Goal: Task Accomplishment & Management: Complete application form

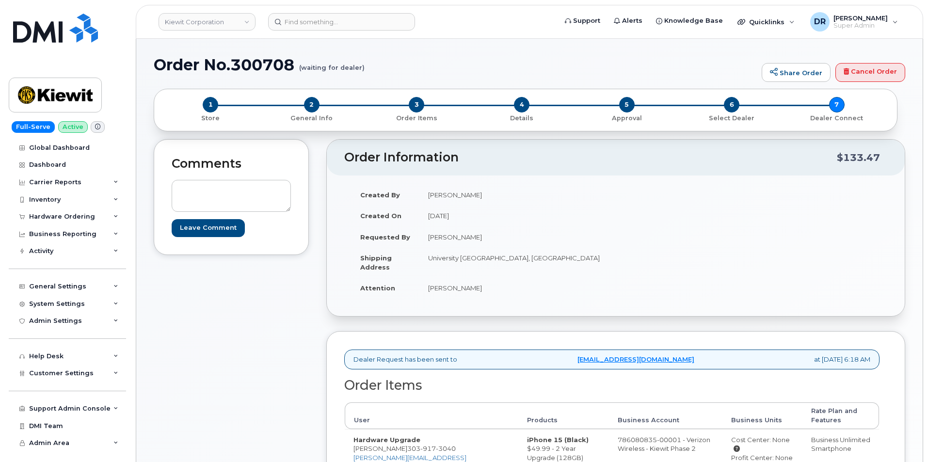
scroll to position [125, 0]
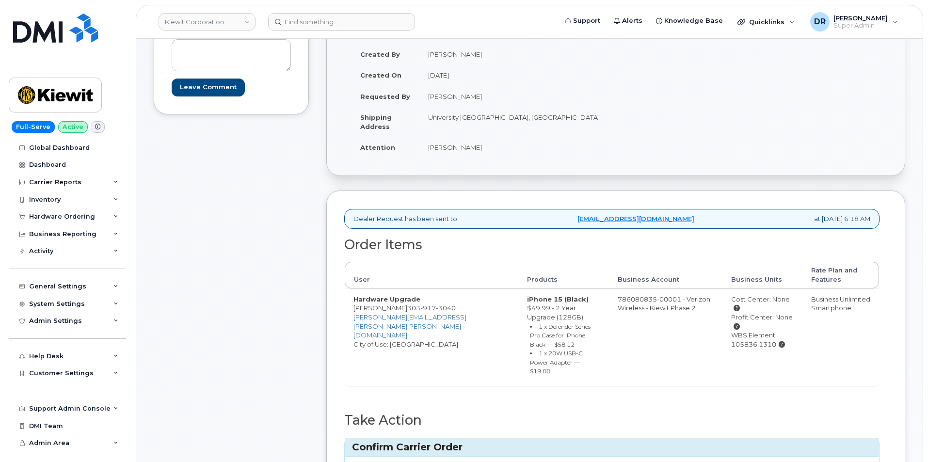
type input "MB1000501654533"
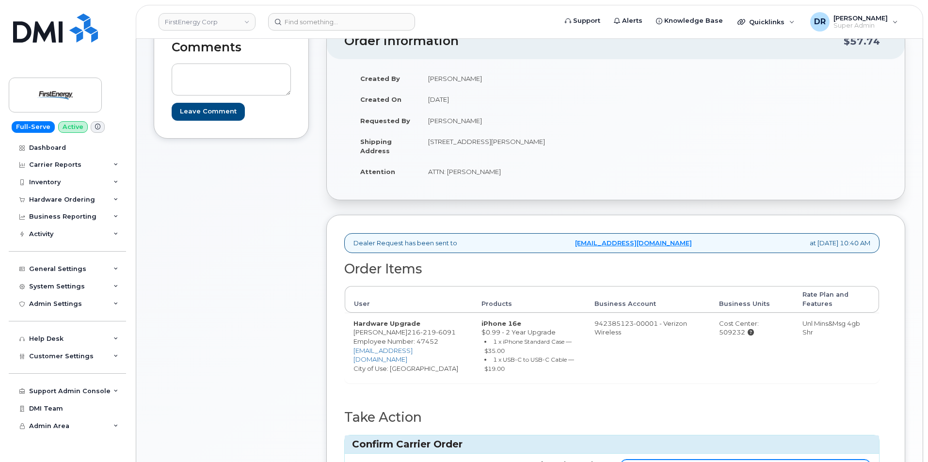
click at [745, 460] on input "Carrier Order Number" at bounding box center [746, 468] width 250 height 17
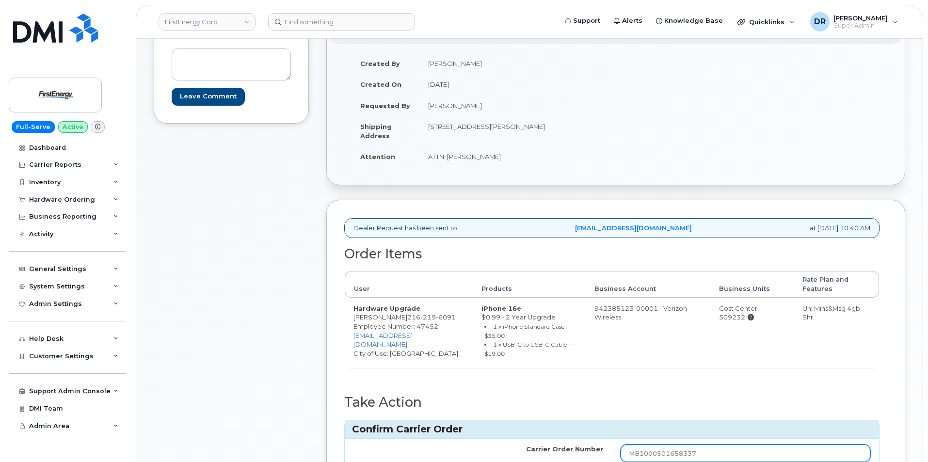
type input "MB1000501658337"
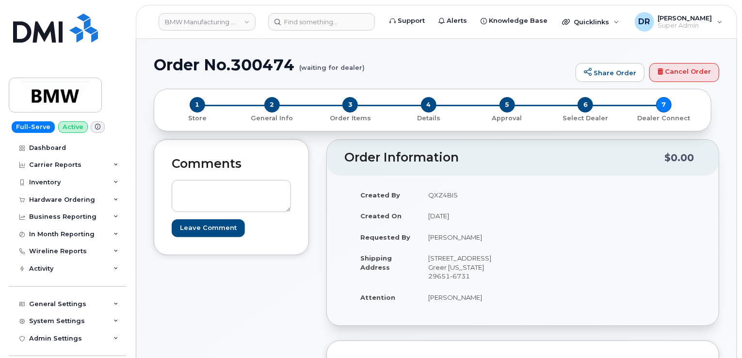
scroll to position [250, 0]
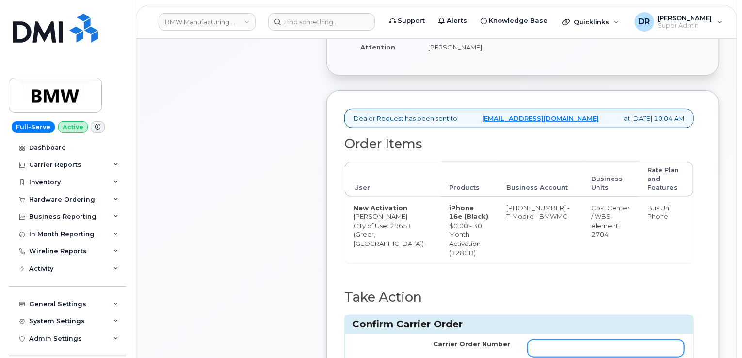
click at [606, 348] on input "Carrier Order Number" at bounding box center [606, 348] width 157 height 17
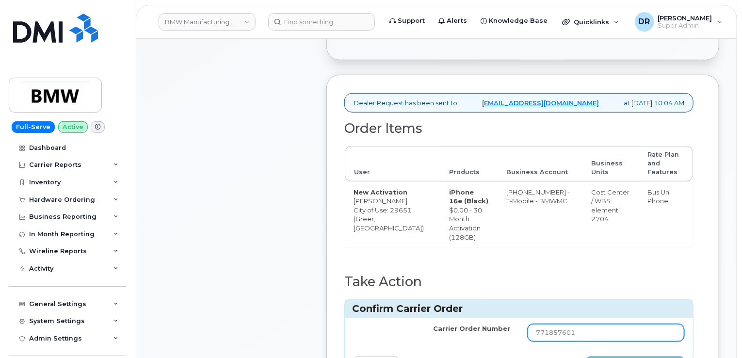
type input "771857601"
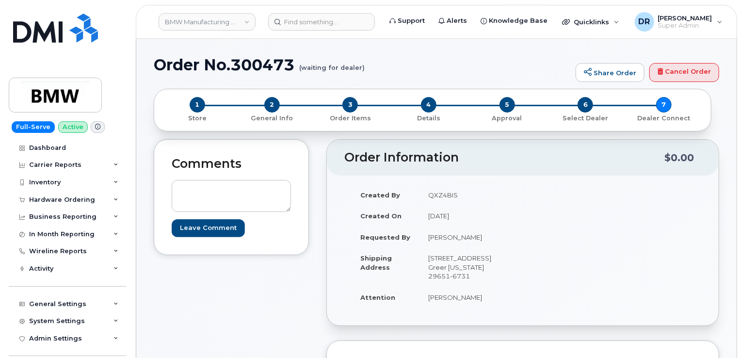
scroll to position [250, 0]
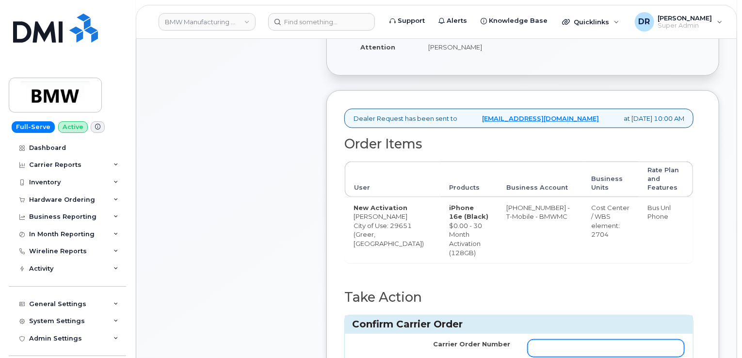
click at [606, 348] on input "Carrier Order Number" at bounding box center [606, 348] width 157 height 17
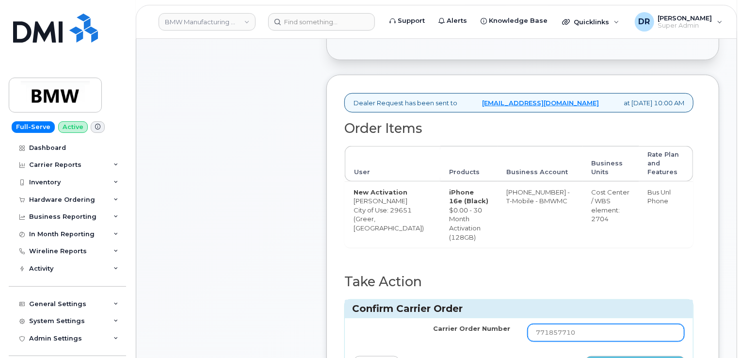
type input "771857710"
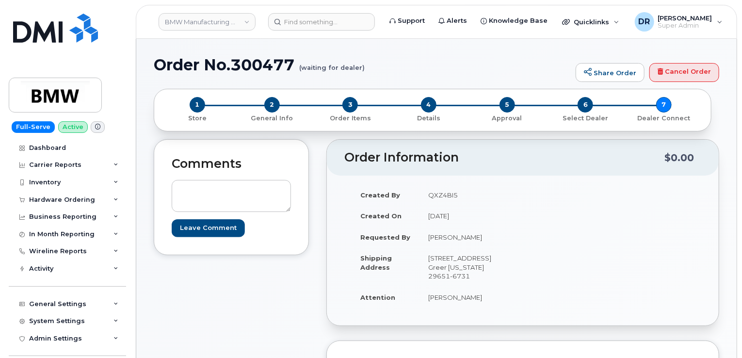
scroll to position [259, 0]
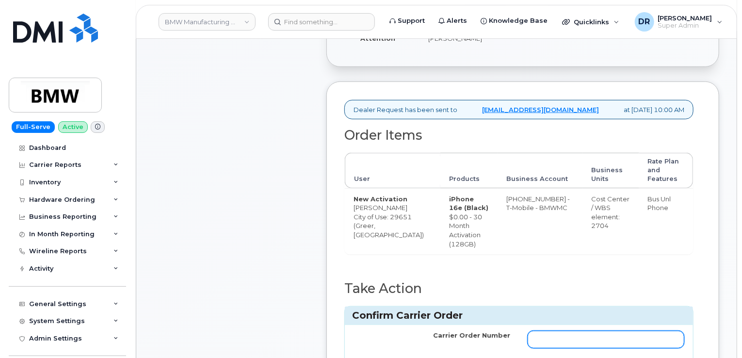
click at [606, 348] on input "Carrier Order Number" at bounding box center [606, 339] width 157 height 17
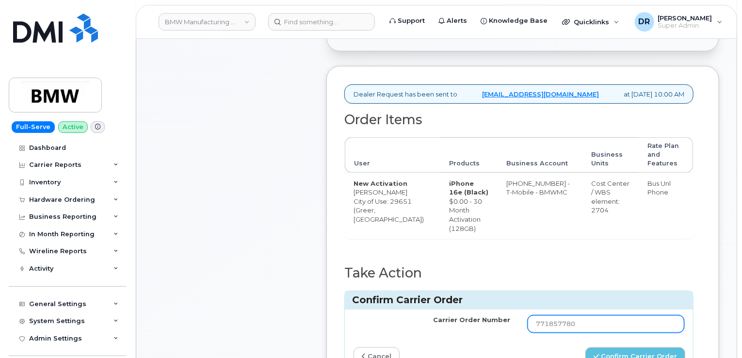
type input "771857780"
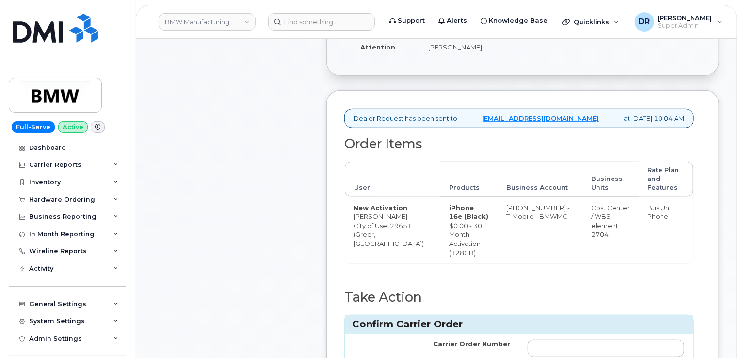
scroll to position [266, 0]
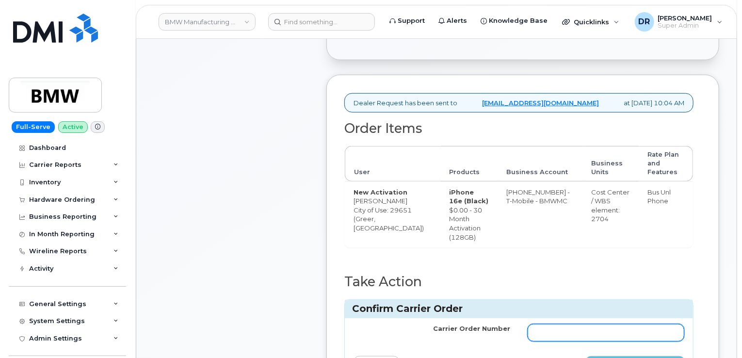
click at [606, 341] on input "Carrier Order Number" at bounding box center [606, 332] width 157 height 17
type input "771857853"
